Goal: Find specific page/section: Find specific page/section

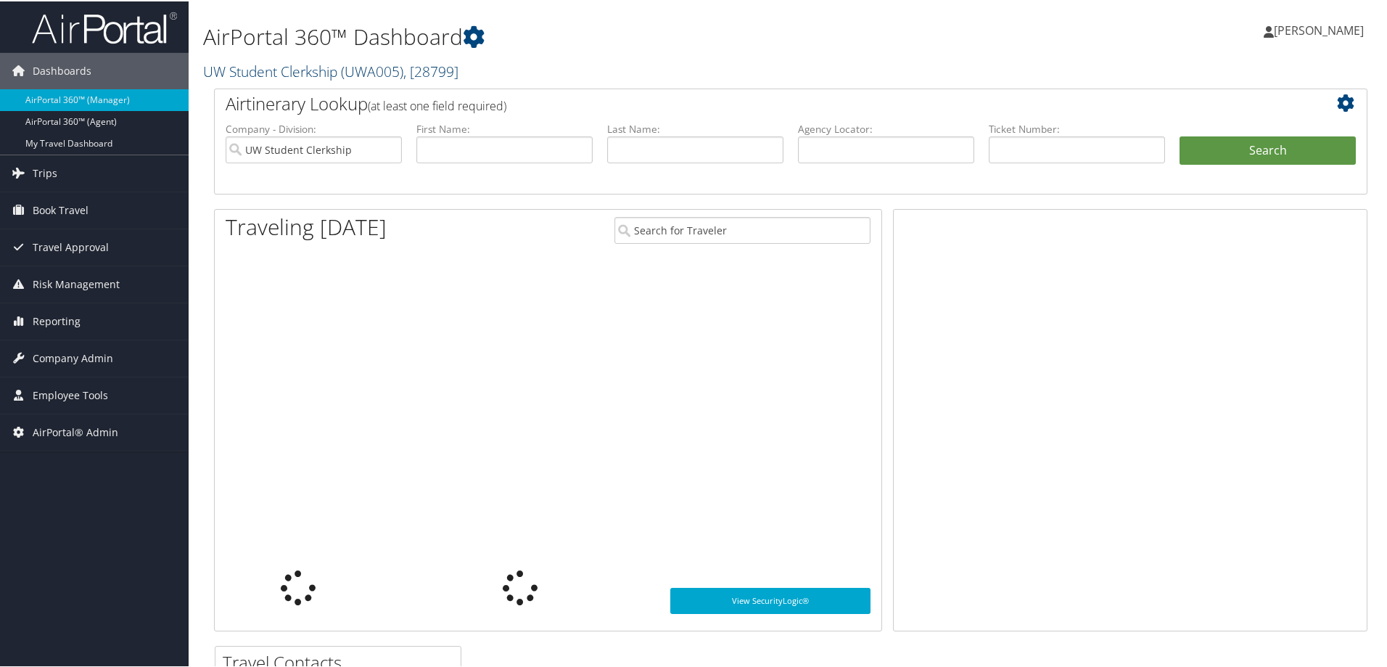
click at [294, 73] on link "UW Student Clerkship ( UWA005 ) , [ 28799 ]" at bounding box center [330, 70] width 255 height 20
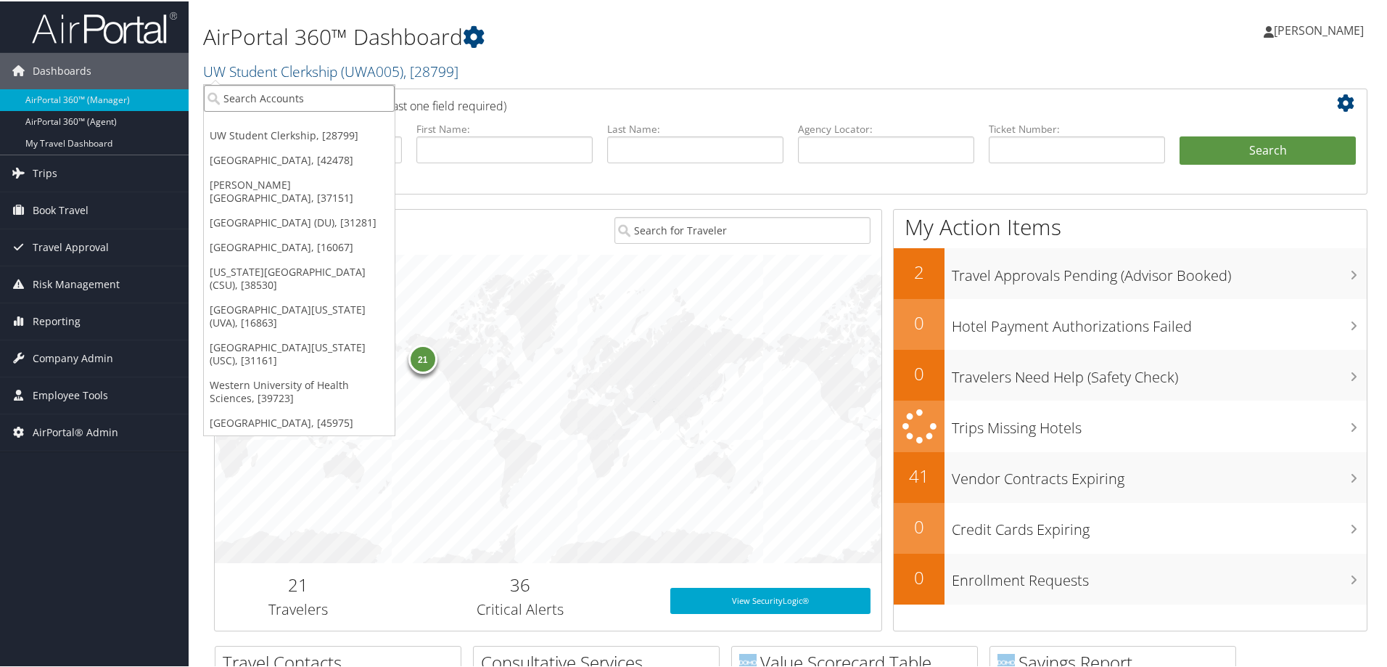
click at [276, 97] on input "search" at bounding box center [299, 96] width 191 height 27
type input "san bern"
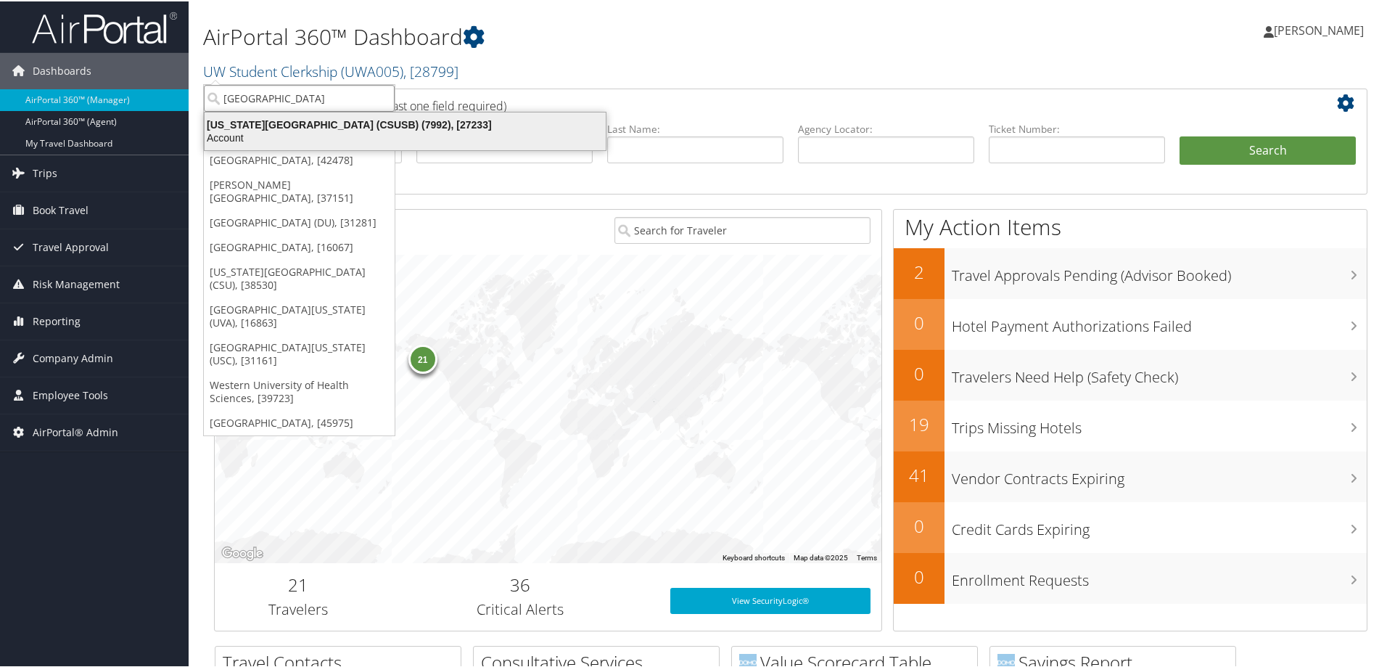
click at [371, 140] on div "Account" at bounding box center [405, 136] width 419 height 13
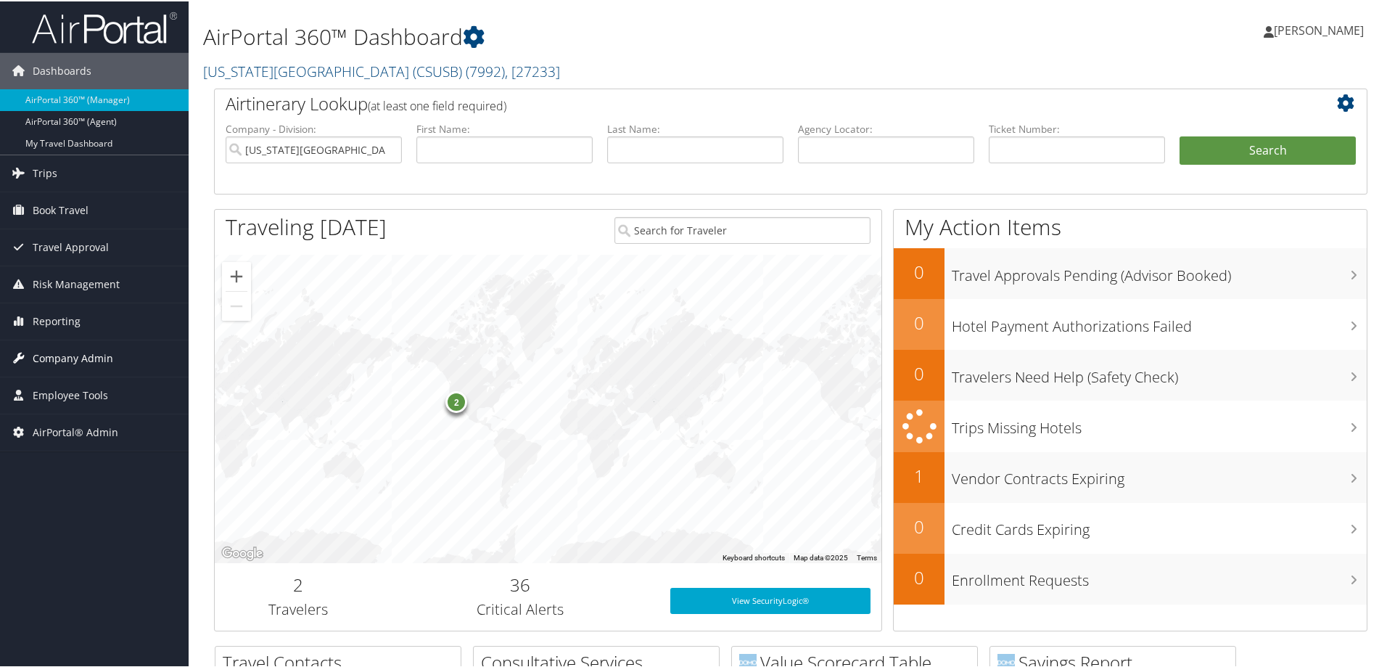
click at [96, 355] on span "Company Admin" at bounding box center [73, 357] width 81 height 36
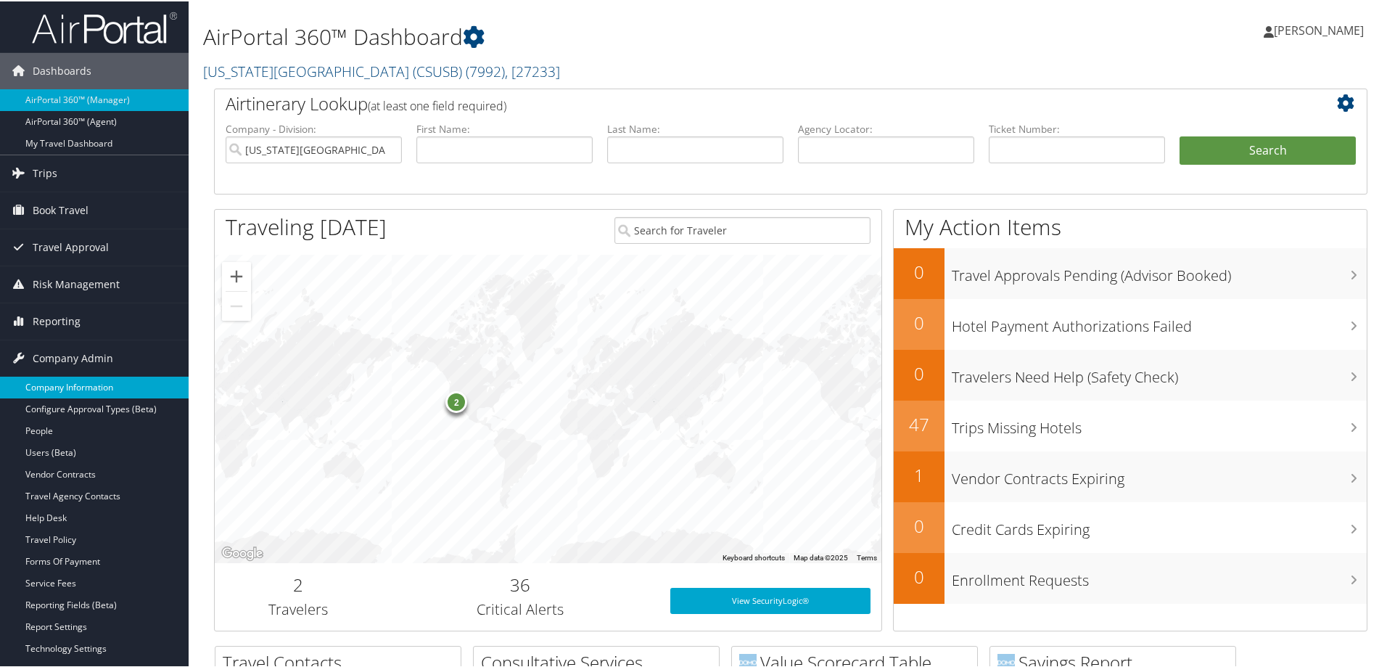
click at [79, 379] on link "Company Information" at bounding box center [94, 386] width 189 height 22
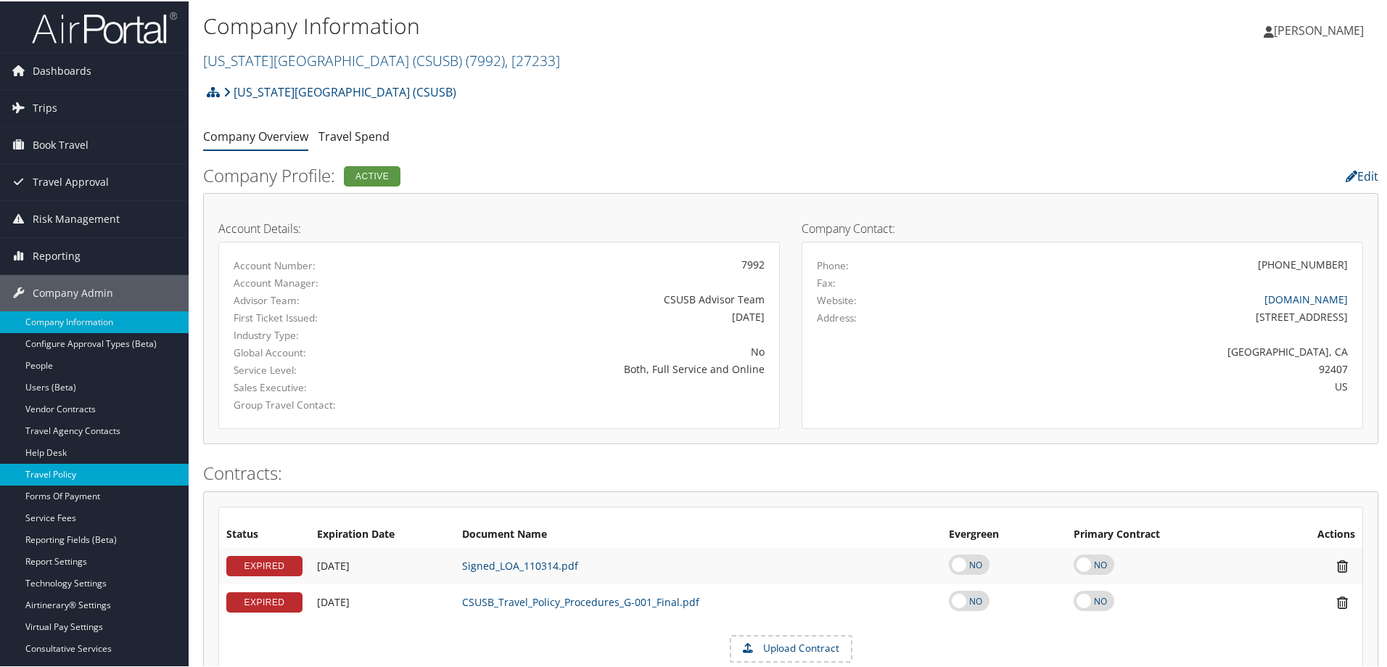
click at [99, 471] on link "Travel Policy" at bounding box center [94, 473] width 189 height 22
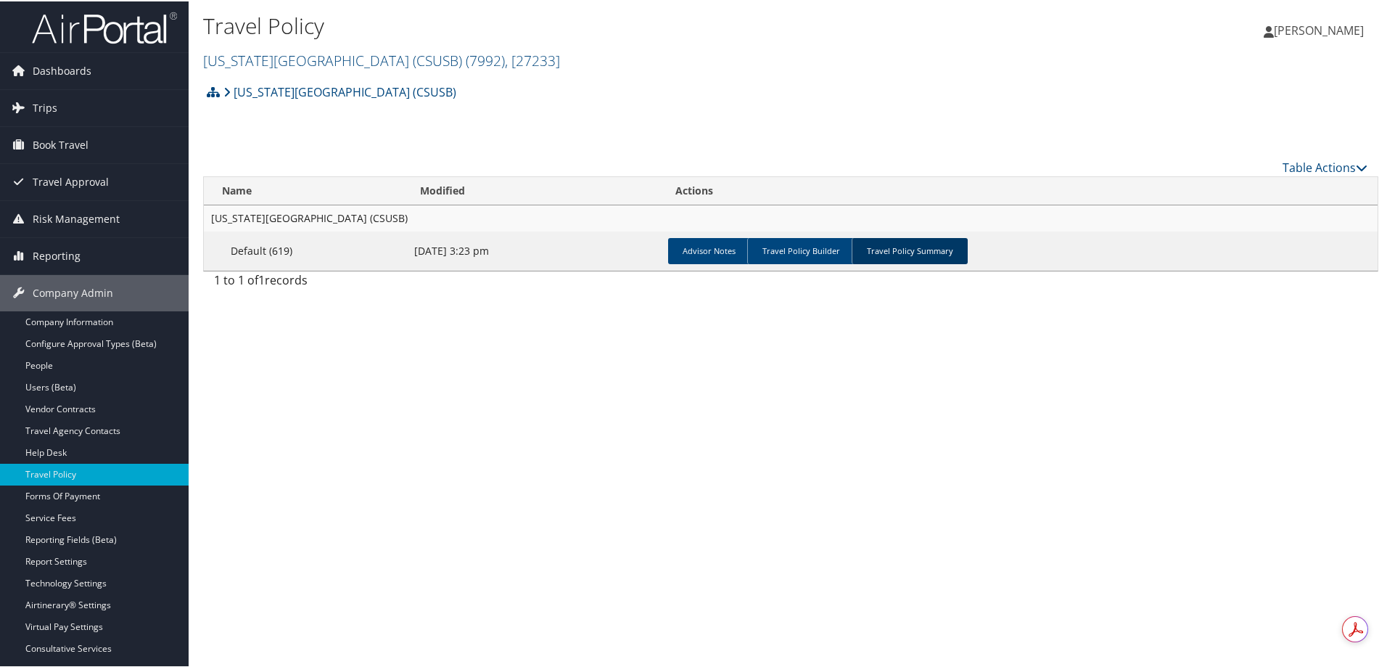
click at [877, 262] on link "Travel Policy Summary" at bounding box center [910, 249] width 116 height 26
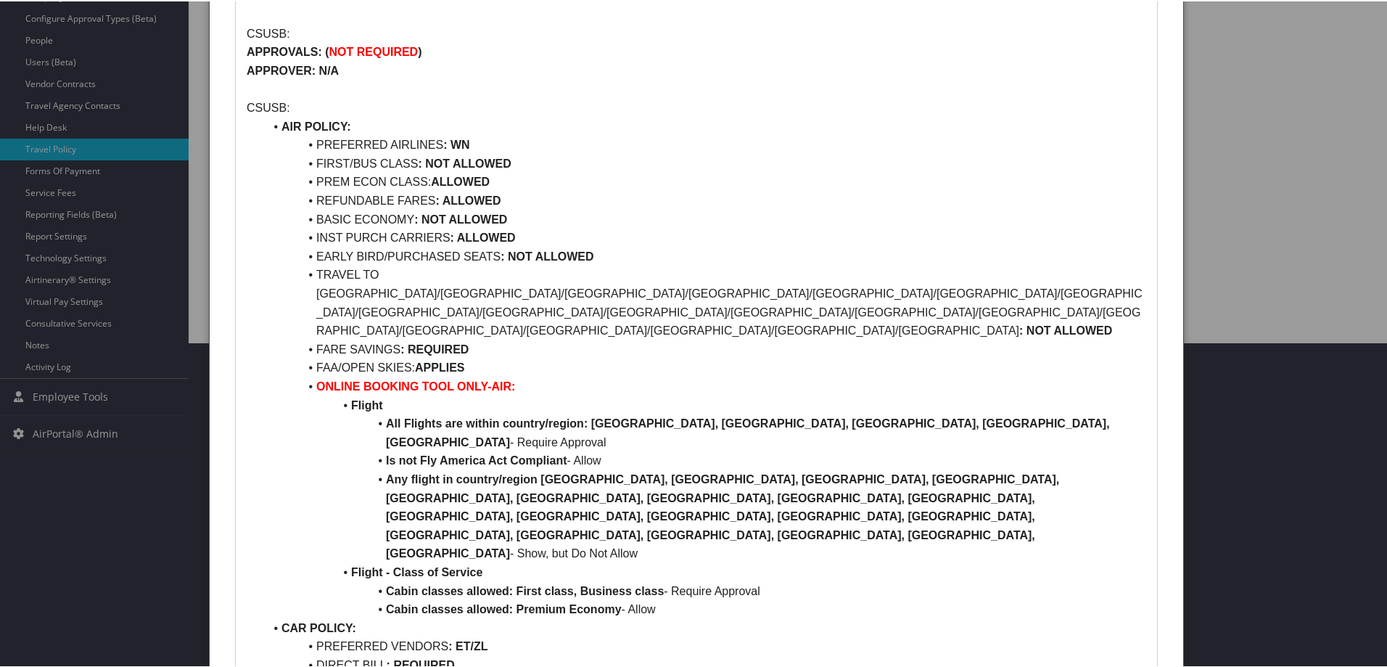
scroll to position [73, 0]
